Goal: Transaction & Acquisition: Book appointment/travel/reservation

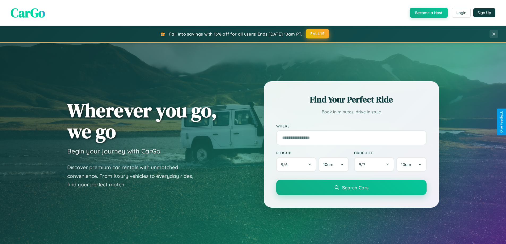
click at [318, 34] on button "FALL15" at bounding box center [317, 34] width 23 height 10
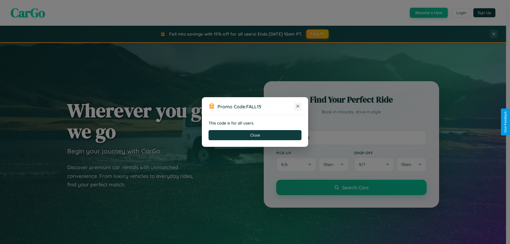
click at [298, 106] on icon at bounding box center [297, 106] width 5 height 5
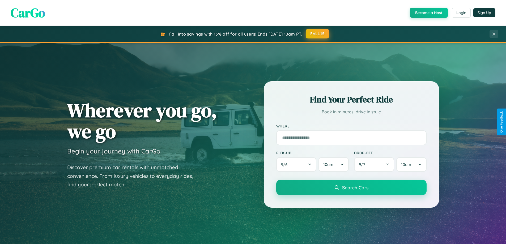
click at [318, 34] on button "FALL15" at bounding box center [317, 34] width 23 height 10
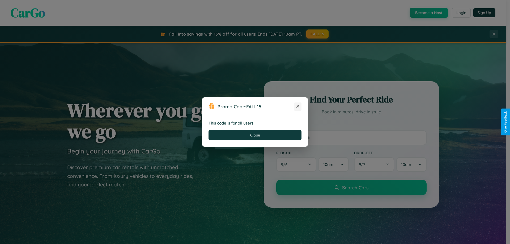
click at [298, 106] on icon at bounding box center [297, 106] width 5 height 5
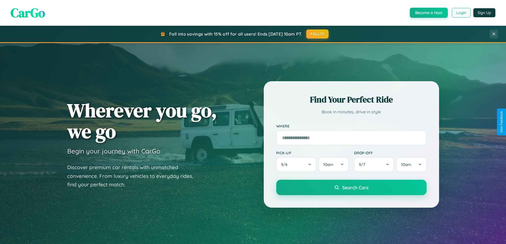
click at [461, 13] on button "Login" at bounding box center [461, 13] width 19 height 10
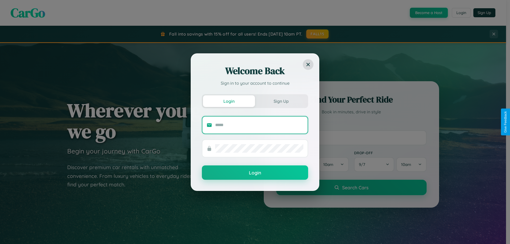
click at [259, 125] on input "text" at bounding box center [259, 125] width 88 height 8
type input "**********"
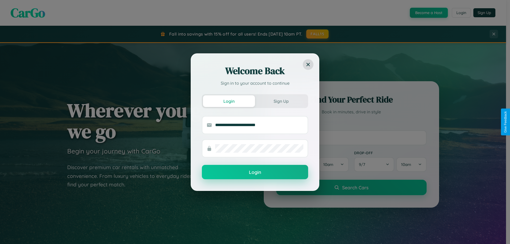
click at [255, 172] on button "Login" at bounding box center [255, 172] width 106 height 14
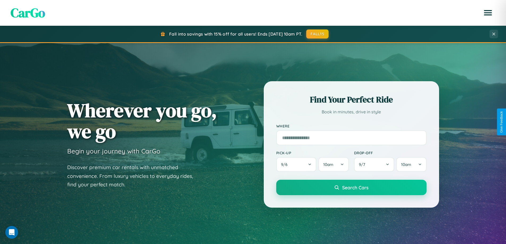
scroll to position [229, 0]
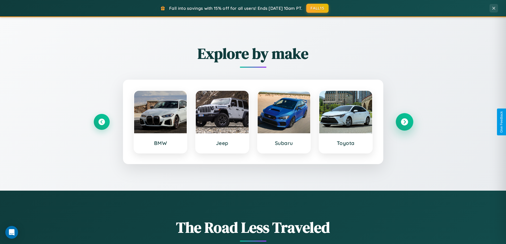
click at [404, 122] on icon at bounding box center [404, 121] width 7 height 7
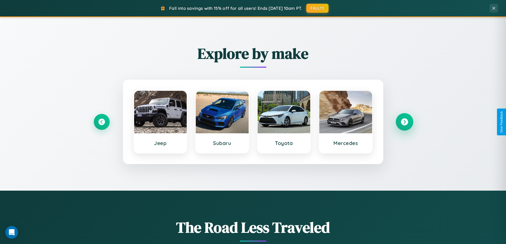
click at [404, 122] on icon at bounding box center [404, 121] width 7 height 7
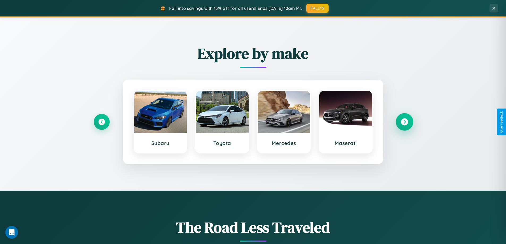
click at [404, 122] on icon at bounding box center [404, 121] width 7 height 7
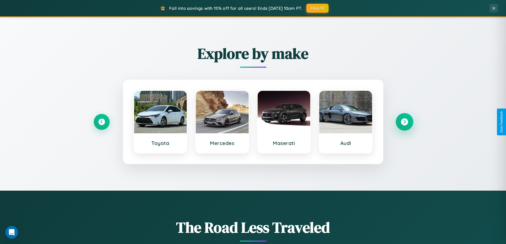
click at [404, 122] on icon at bounding box center [404, 121] width 7 height 7
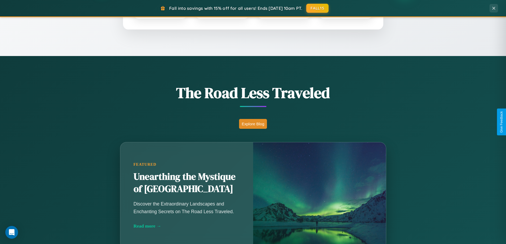
scroll to position [1022, 0]
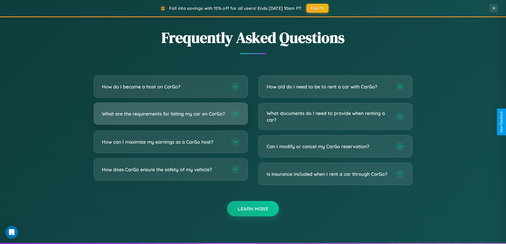
click at [170, 116] on h3 "What are the requirements for listing my car on CarGo?" at bounding box center [164, 113] width 124 height 7
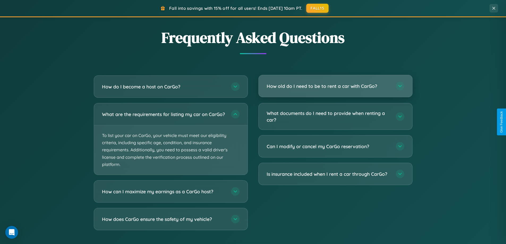
click at [335, 87] on h3 "How old do I need to be to rent a car with CarGo?" at bounding box center [329, 86] width 124 height 7
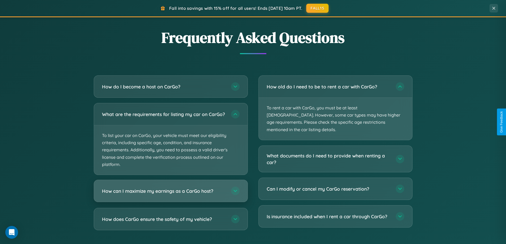
click at [170, 194] on h3 "How can I maximize my earnings as a CarGo host?" at bounding box center [164, 191] width 124 height 7
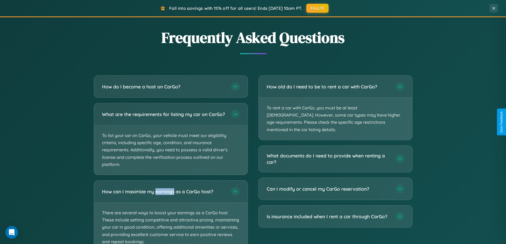
scroll to position [1062, 0]
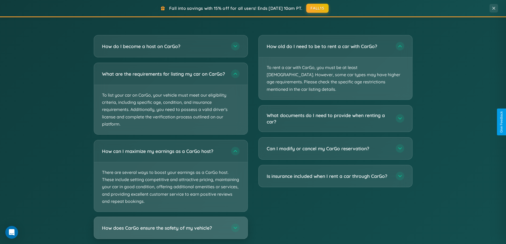
click at [170, 231] on h3 "How does CarGo ensure the safety of my vehicle?" at bounding box center [164, 228] width 124 height 7
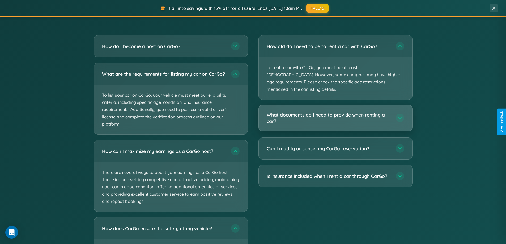
click at [335, 112] on h3 "What documents do I need to provide when renting a car?" at bounding box center [329, 118] width 124 height 13
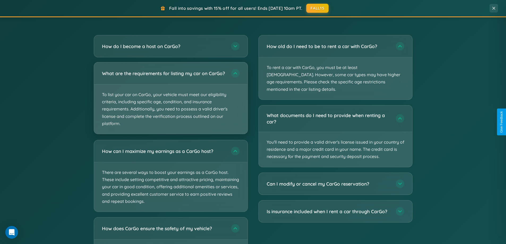
click at [170, 101] on p "To list your car on CarGo, your vehicle must meet our eligibility criteria, inc…" at bounding box center [170, 108] width 153 height 49
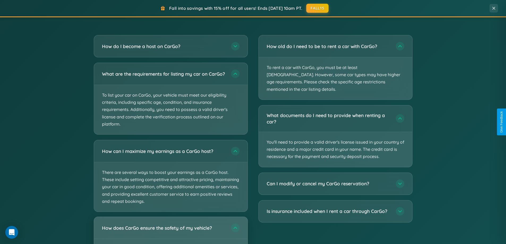
click at [170, 231] on h3 "How does CarGo ensure the safety of my vehicle?" at bounding box center [164, 228] width 124 height 7
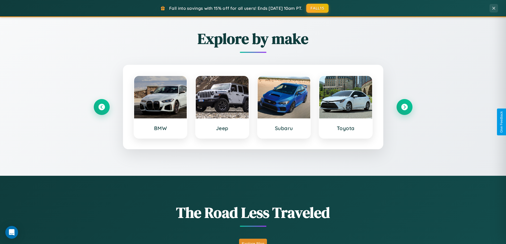
scroll to position [229, 0]
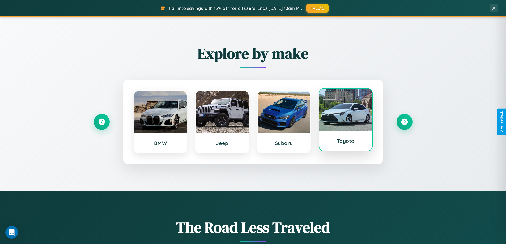
click at [345, 120] on div at bounding box center [345, 110] width 53 height 42
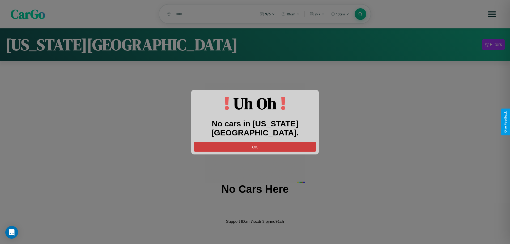
click at [255, 142] on button "OK" at bounding box center [255, 147] width 122 height 10
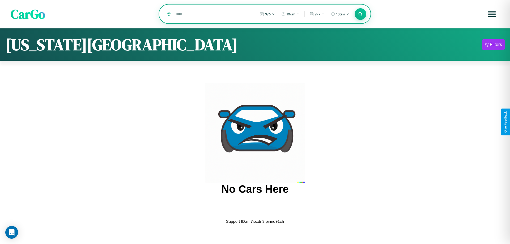
click at [211, 14] on input "text" at bounding box center [211, 13] width 76 height 9
type input "*"
type input "*******"
click at [360, 14] on icon at bounding box center [360, 13] width 5 height 5
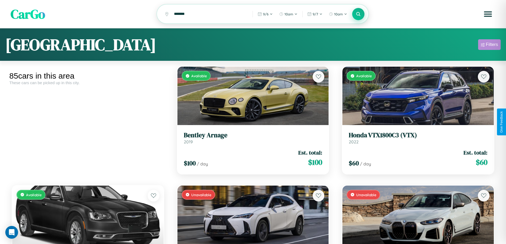
click at [489, 45] on div "Filters" at bounding box center [492, 44] width 12 height 5
